Goal: Information Seeking & Learning: Learn about a topic

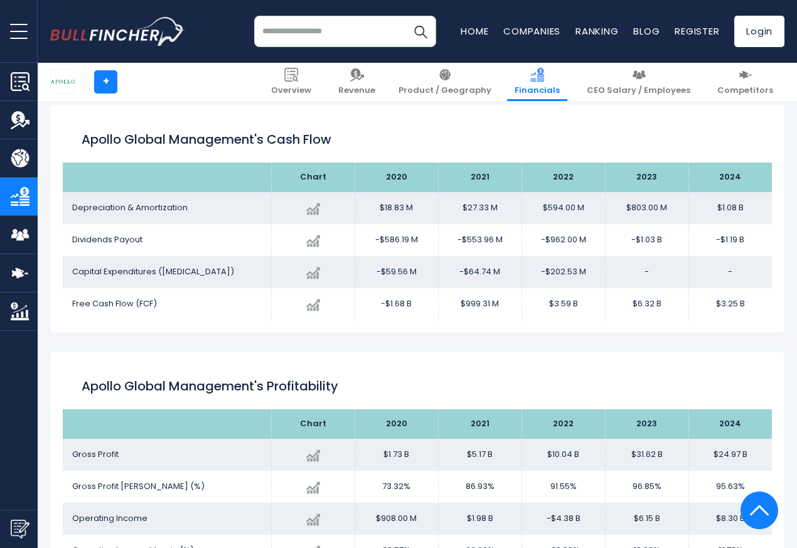
click at [393, 246] on td "-$586.19 M" at bounding box center [395, 240] width 83 height 32
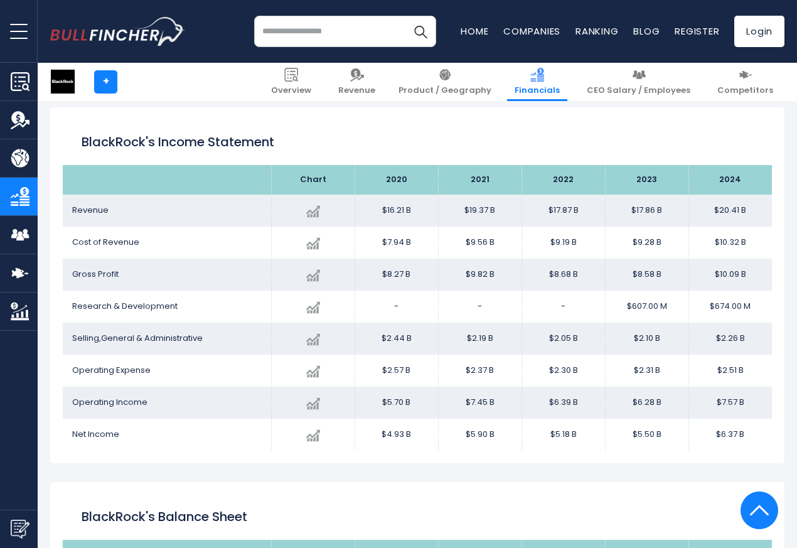
click at [395, 246] on td "$7.94 B" at bounding box center [395, 242] width 83 height 32
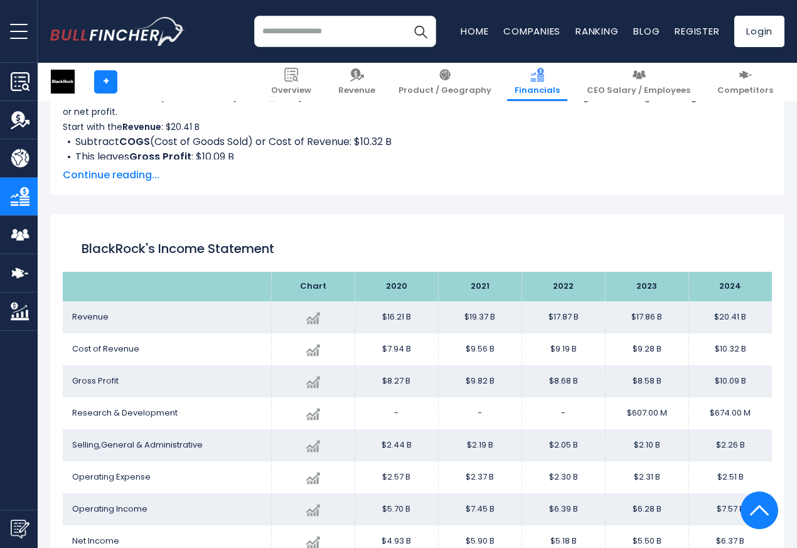
scroll to position [302, 0]
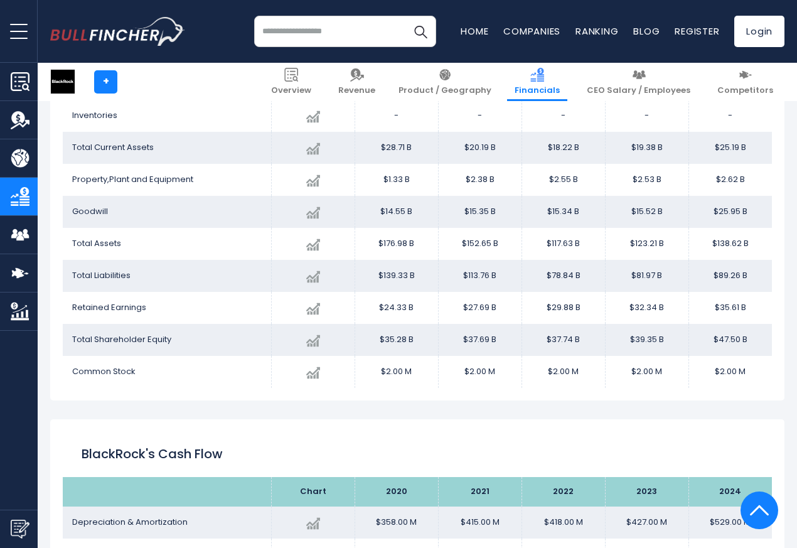
scroll to position [1431, 0]
